Goal: Task Accomplishment & Management: Complete application form

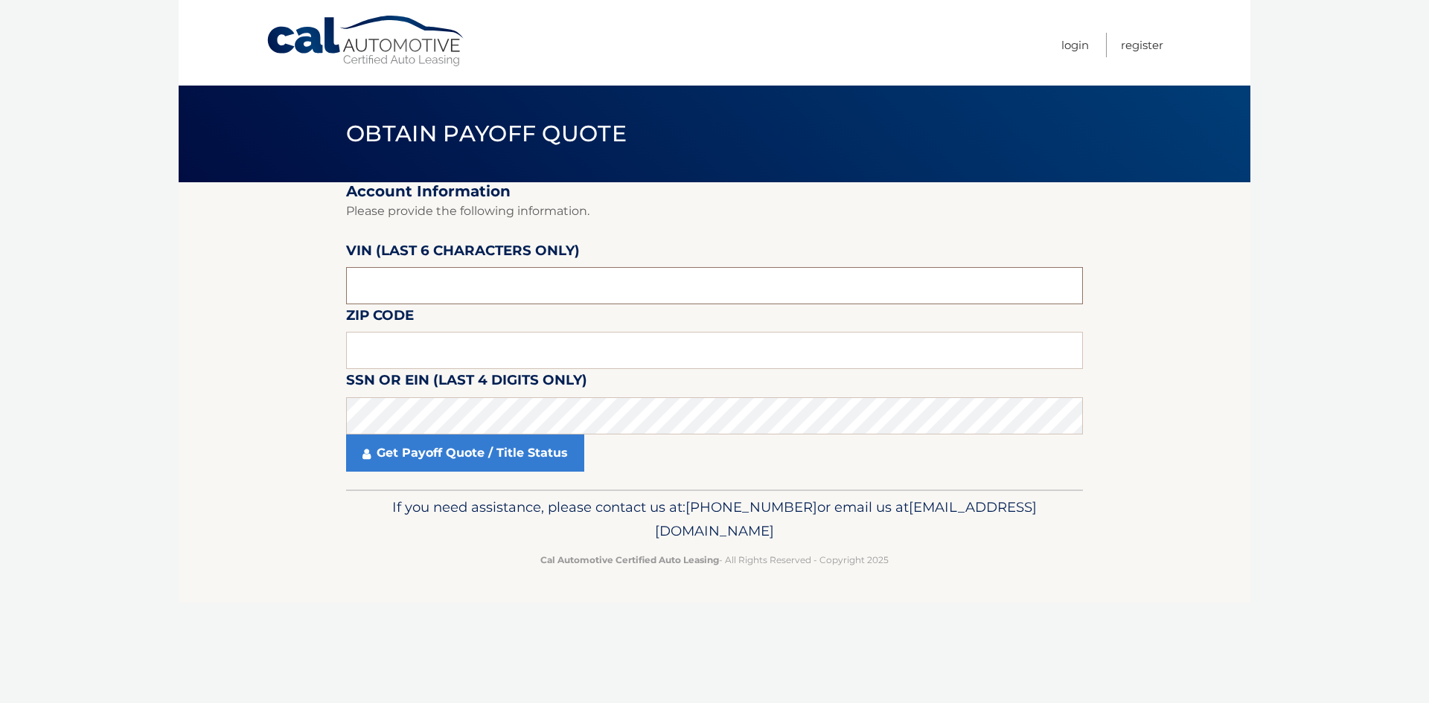
click at [432, 272] on input "text" at bounding box center [714, 285] width 737 height 37
type input "002318"
click at [392, 345] on input "text" at bounding box center [714, 350] width 737 height 37
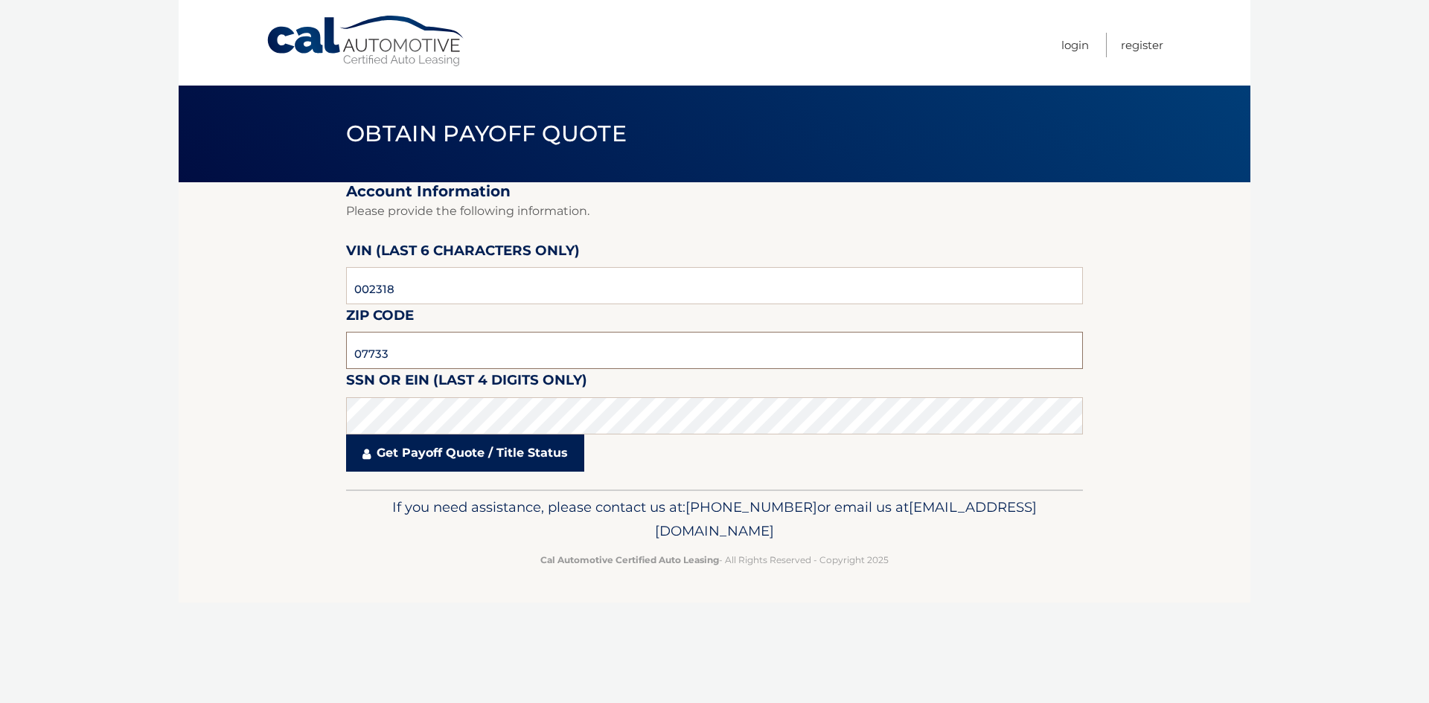
type input "07733"
click at [446, 466] on link "Get Payoff Quote / Title Status" at bounding box center [465, 453] width 238 height 37
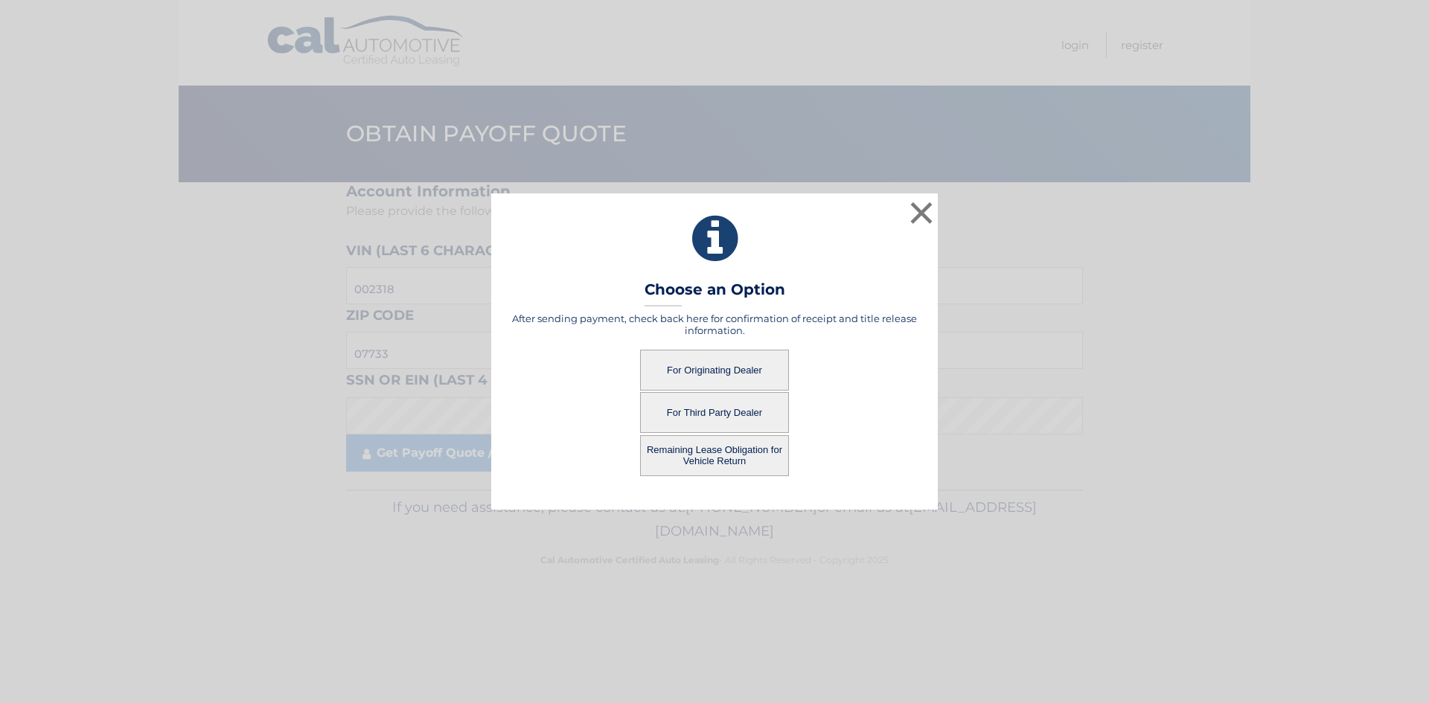
click at [701, 366] on button "For Originating Dealer" at bounding box center [714, 370] width 149 height 41
